Goal: Transaction & Acquisition: Subscribe to service/newsletter

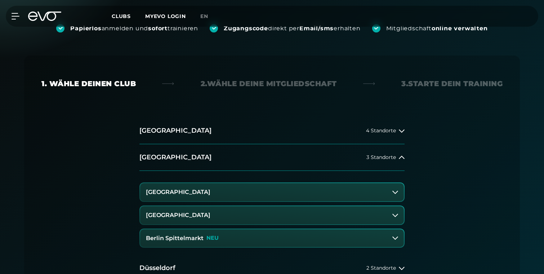
scroll to position [105, 0]
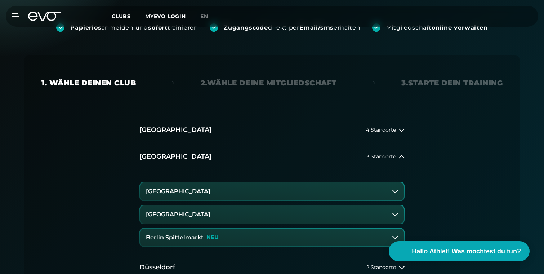
click at [297, 213] on button "[GEOGRAPHIC_DATA]" at bounding box center [272, 215] width 264 height 18
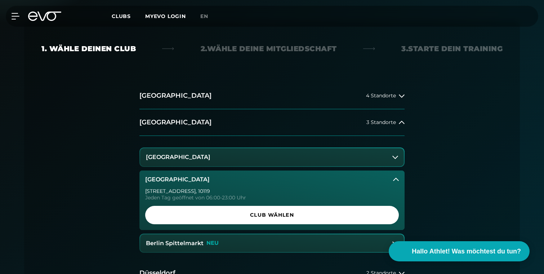
scroll to position [140, 0]
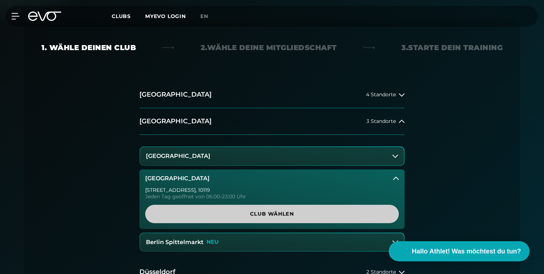
click at [297, 215] on span "Club wählen" at bounding box center [272, 214] width 219 height 8
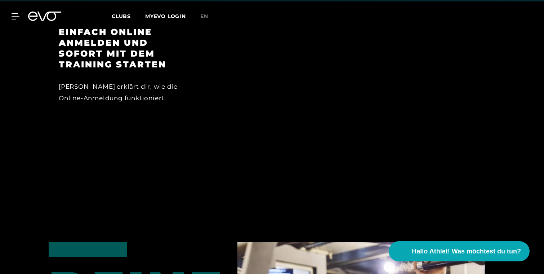
scroll to position [729, 0]
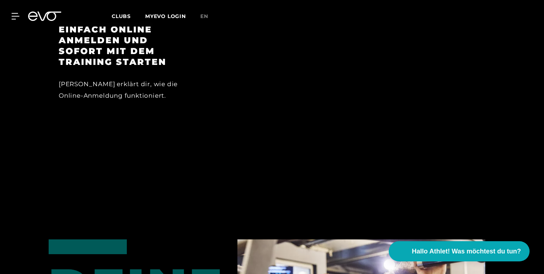
click at [297, 193] on div "Einfach online anmelden und sofort mit dem Training starten [PERSON_NAME] von E…" at bounding box center [272, 106] width 544 height 215
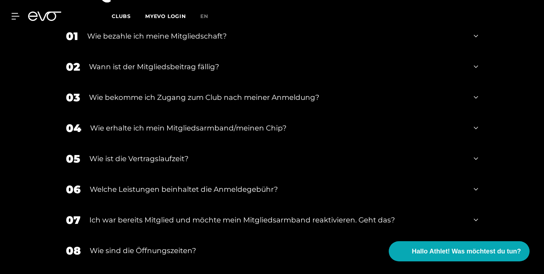
scroll to position [1267, 0]
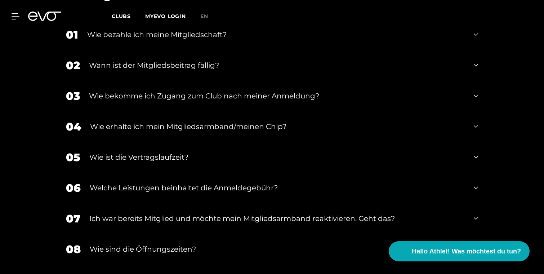
click at [287, 156] on div "05 Wie ist die Vertragslaufzeit?" at bounding box center [272, 157] width 427 height 31
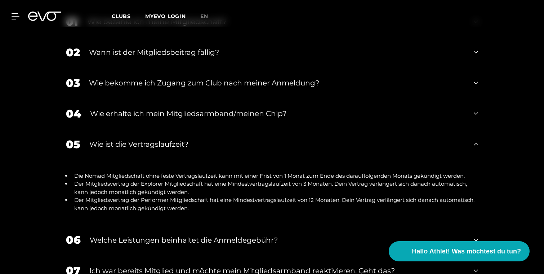
scroll to position [1281, 0]
click at [145, 179] on li "Der Mitgliedsvertrag der Explorer Mitgliedschaft hat eine Mindestvertragslaufze…" at bounding box center [274, 187] width 407 height 16
click at [148, 179] on li "Der Mitgliedsvertrag der Explorer Mitgliedschaft hat eine Mindestvertragslaufze…" at bounding box center [274, 187] width 407 height 16
copy li "Explorer"
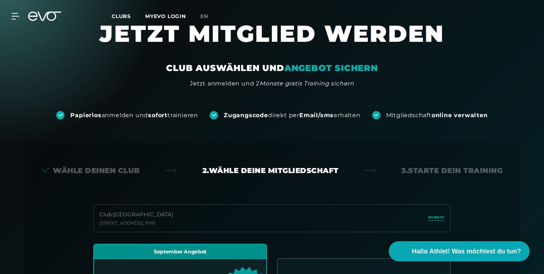
scroll to position [0, 0]
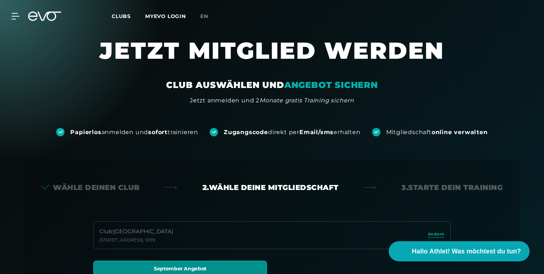
click at [127, 16] on span "Clubs" at bounding box center [121, 16] width 19 height 6
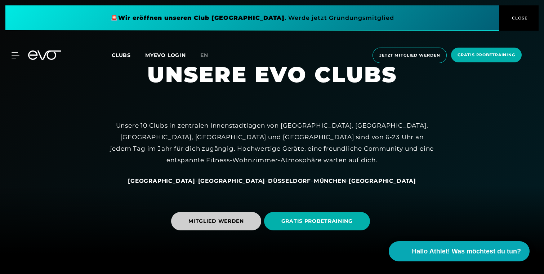
scroll to position [22, 0]
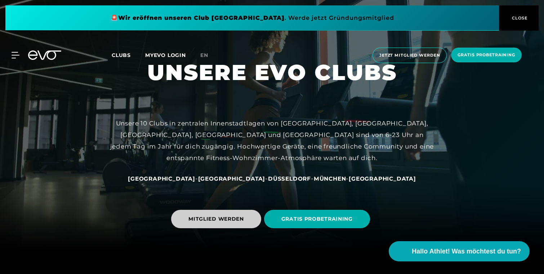
click at [238, 225] on span "MITGLIED WERDEN" at bounding box center [216, 219] width 90 height 18
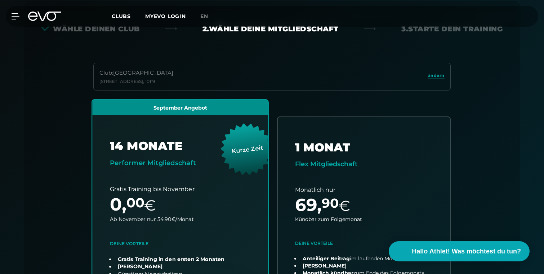
scroll to position [159, 0]
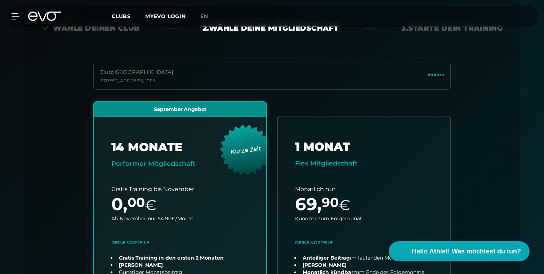
click at [252, 84] on div "Club : Berlin Rosenthaler Platz Torstraße 125 , 10119 ändern" at bounding box center [272, 76] width 358 height 28
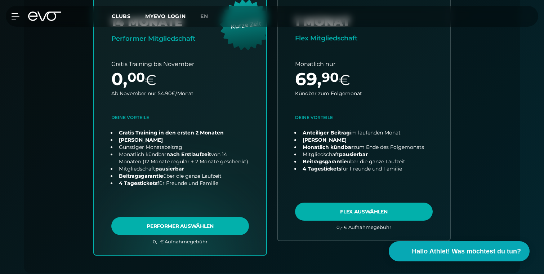
scroll to position [293, 0]
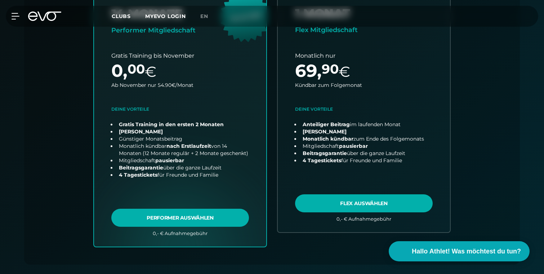
click at [252, 84] on link "choose plan" at bounding box center [180, 108] width 172 height 278
